Goal: Information Seeking & Learning: Learn about a topic

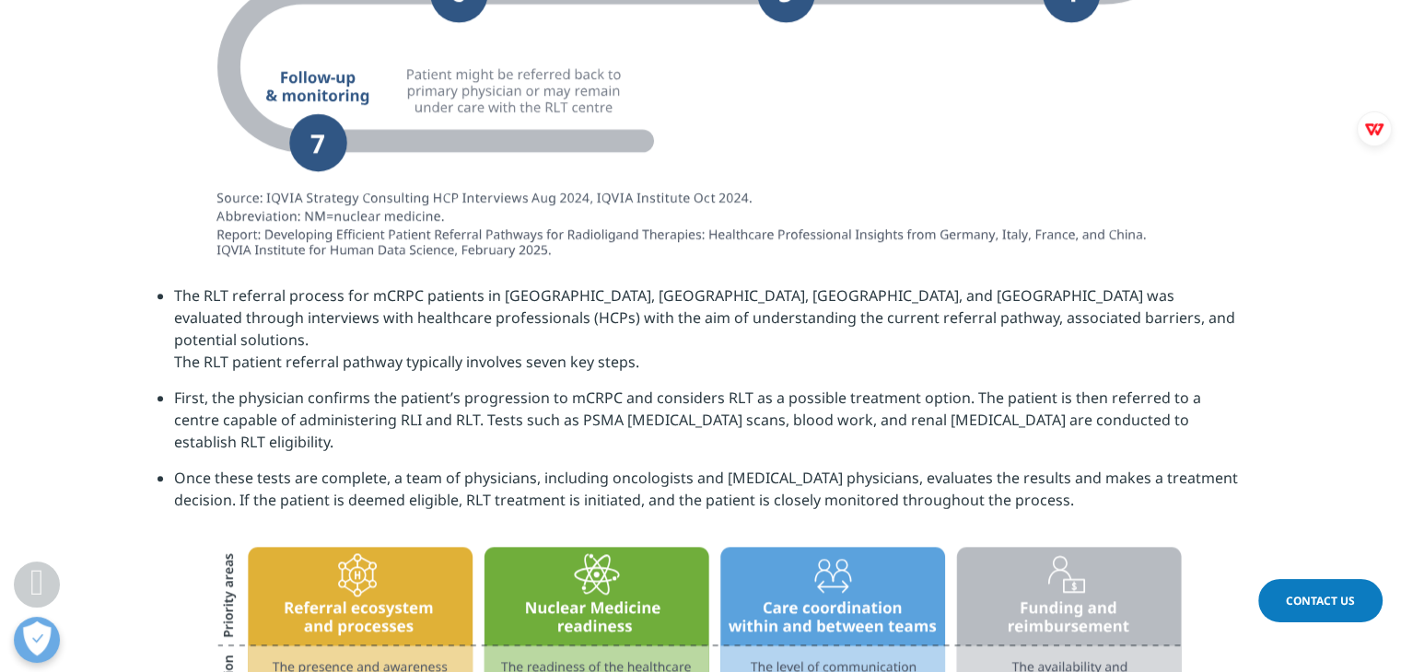
scroll to position [1943, 0]
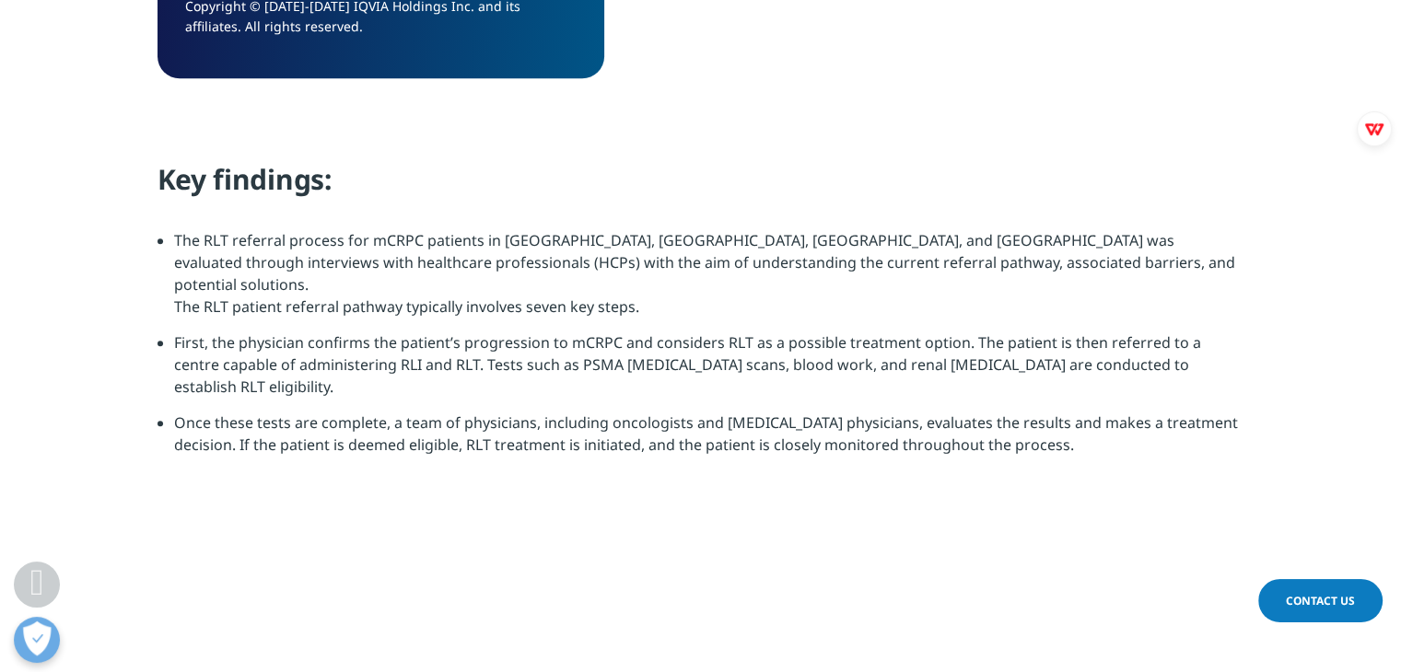
scroll to position [1968, 0]
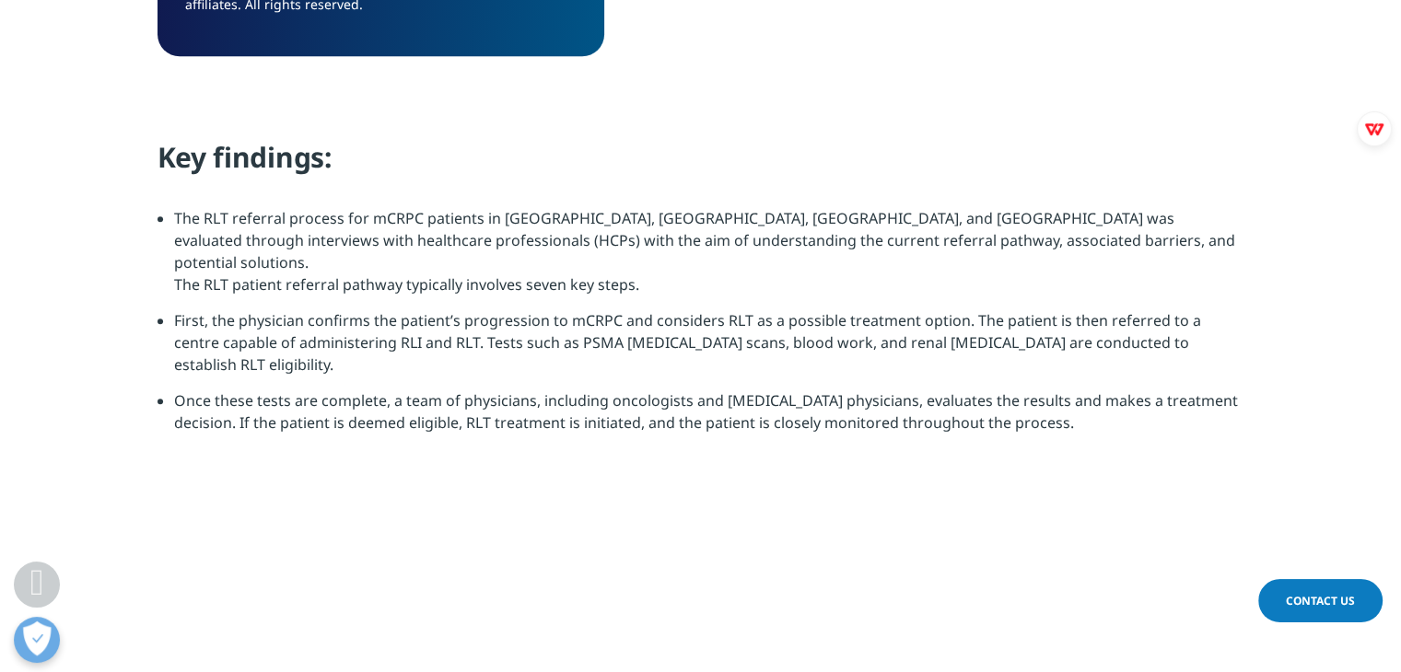
click at [345, 204] on img at bounding box center [701, 204] width 1032 height 0
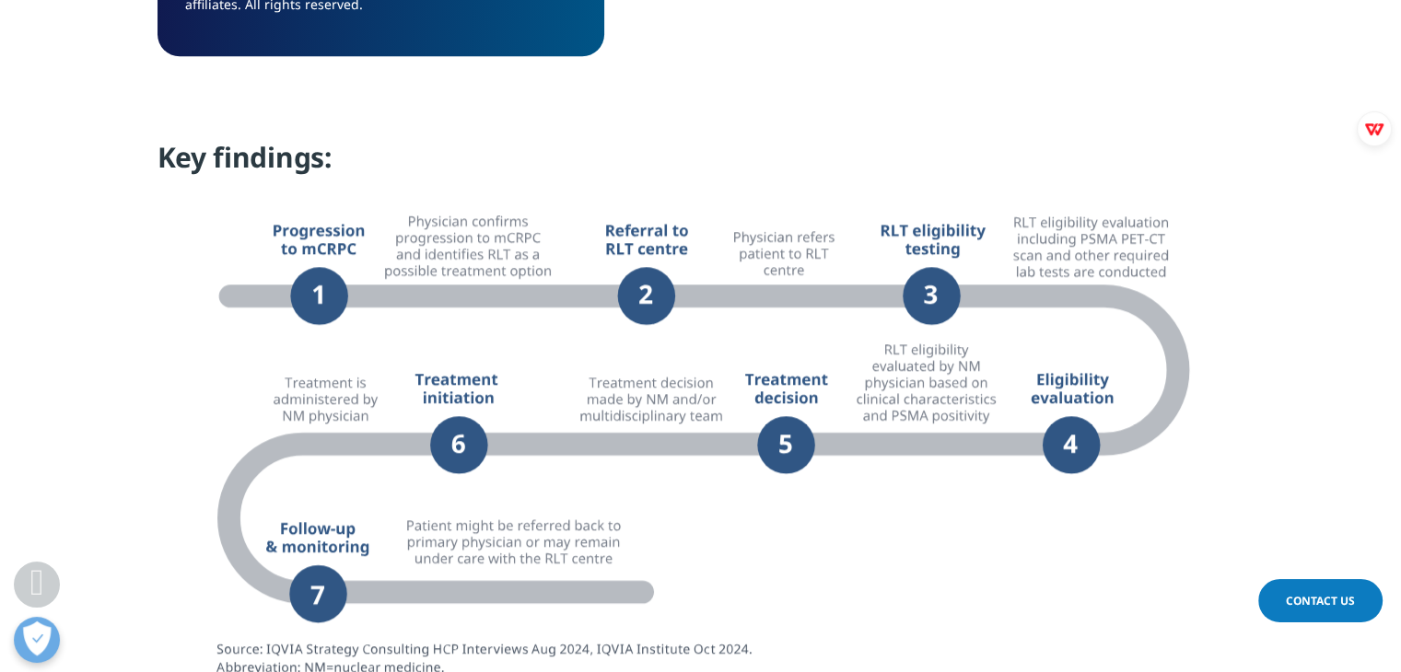
click at [425, 194] on img at bounding box center [701, 461] width 1032 height 543
click at [947, 551] on img at bounding box center [701, 461] width 1032 height 543
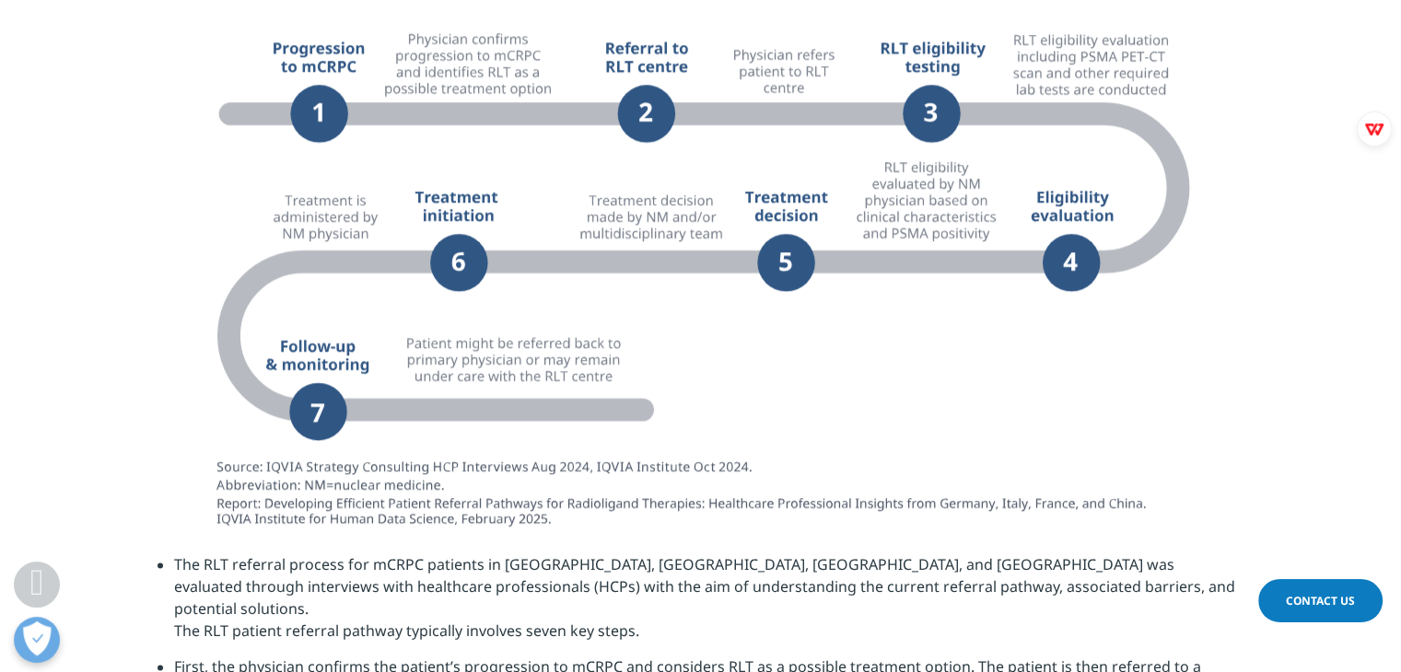
scroll to position [2152, 0]
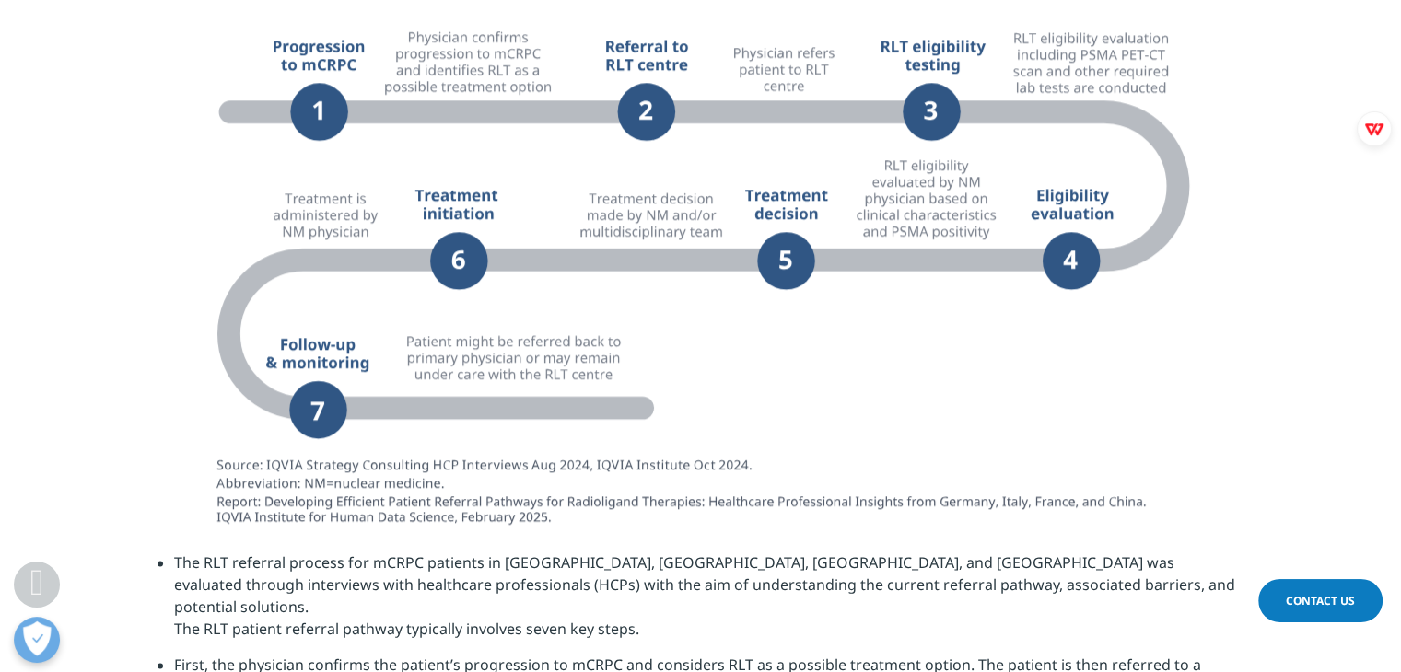
click at [290, 437] on img at bounding box center [701, 277] width 1032 height 543
click at [809, 404] on img at bounding box center [701, 277] width 1032 height 543
